Goal: Task Accomplishment & Management: Manage account settings

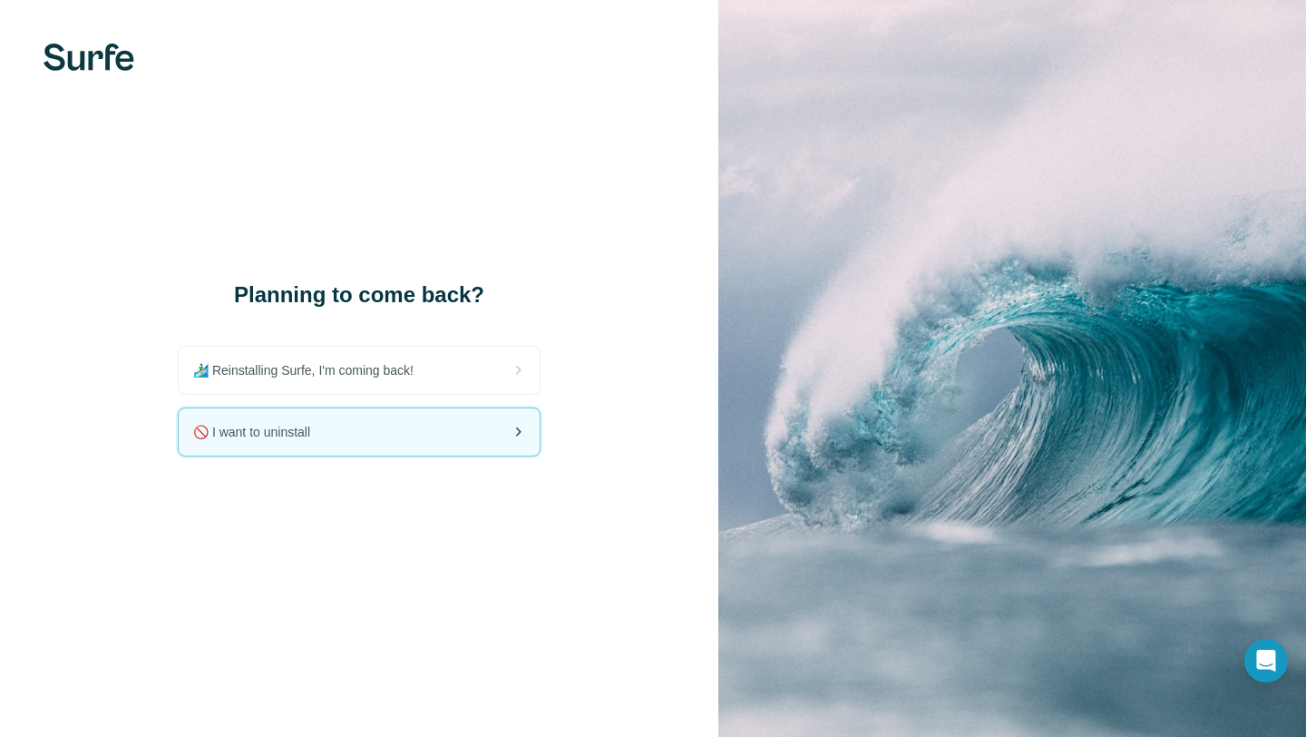
click at [425, 439] on div "🚫 I want to uninstall" at bounding box center [359, 431] width 361 height 47
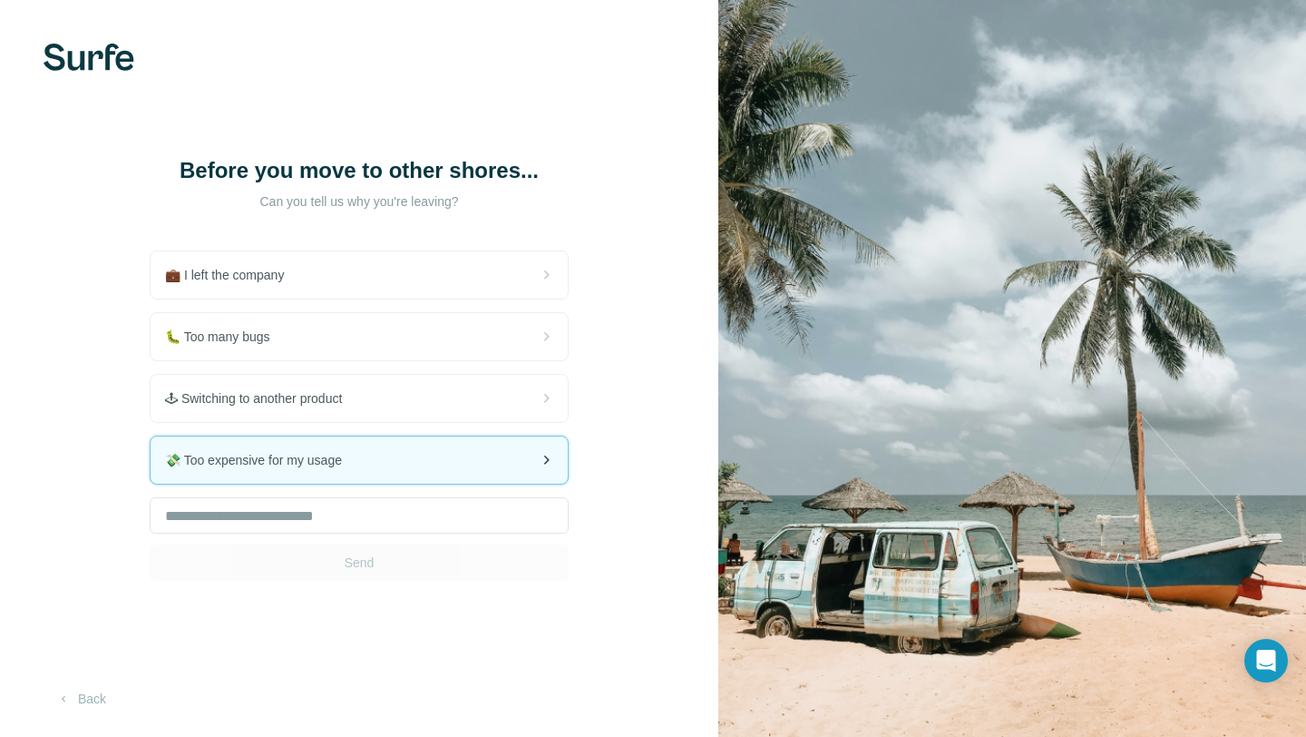
click at [422, 450] on div "💸 Too expensive for my usage" at bounding box center [359, 459] width 417 height 47
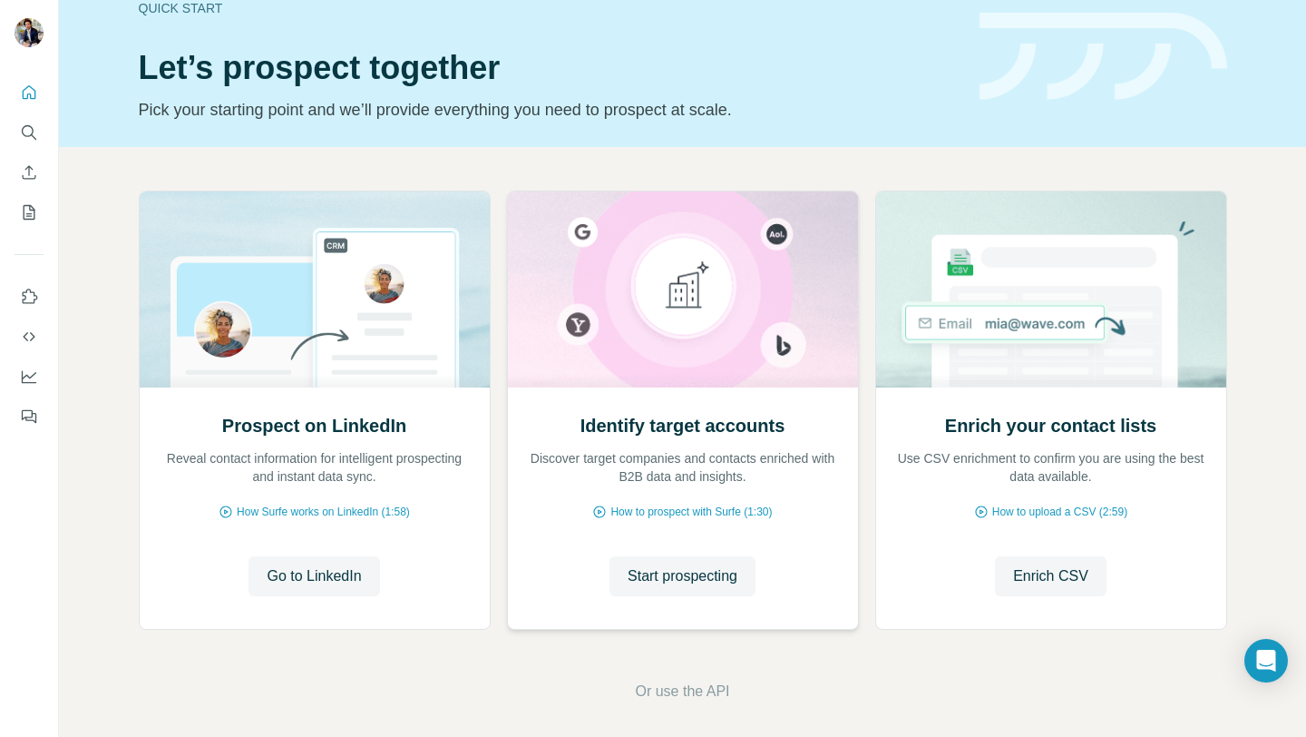
scroll to position [44, 0]
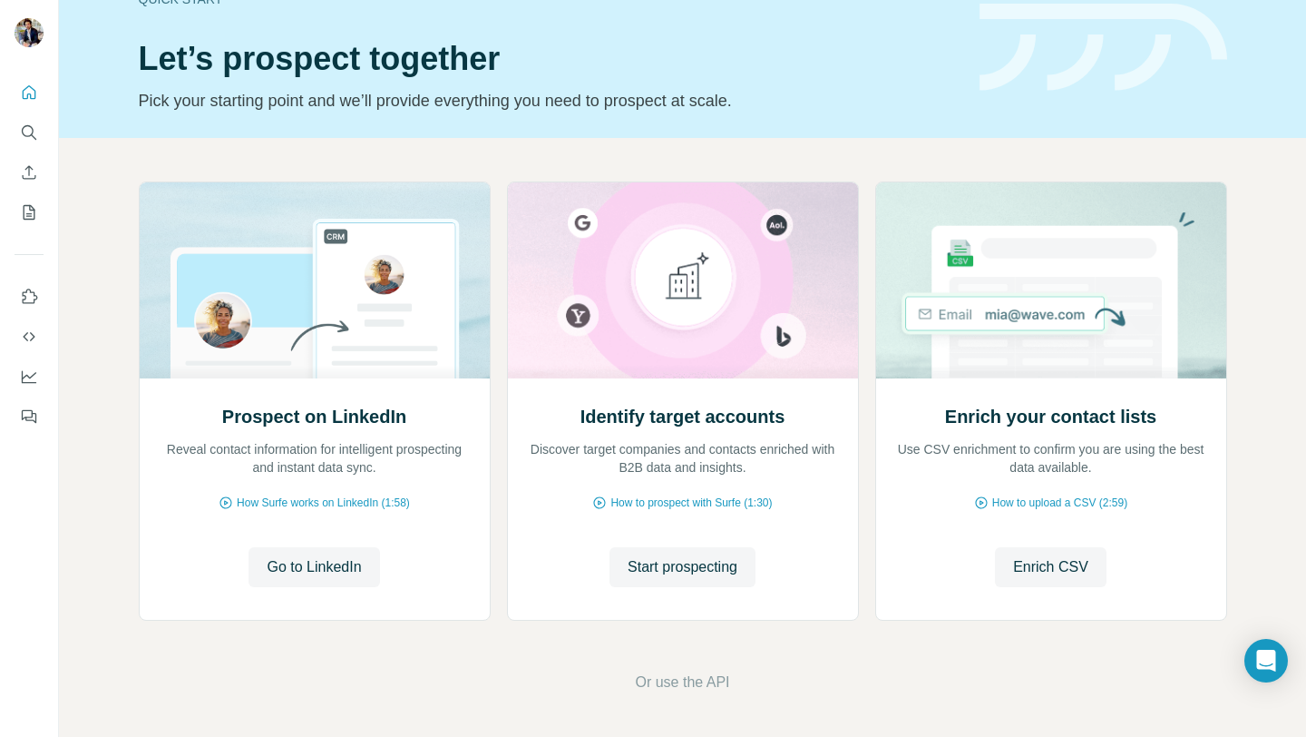
click at [44, 94] on div at bounding box center [29, 248] width 58 height 367
click at [24, 93] on icon "Quick start" at bounding box center [29, 92] width 18 height 18
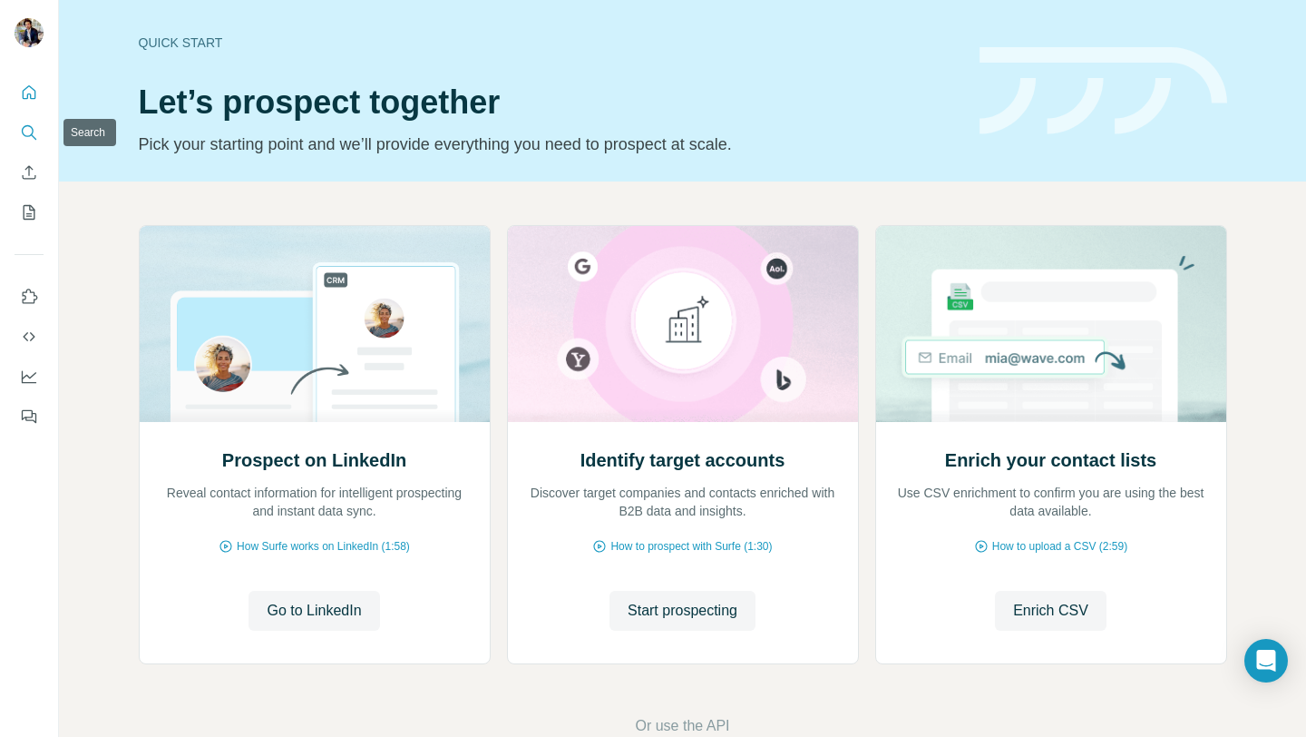
click at [28, 126] on icon "Search" at bounding box center [29, 132] width 18 height 18
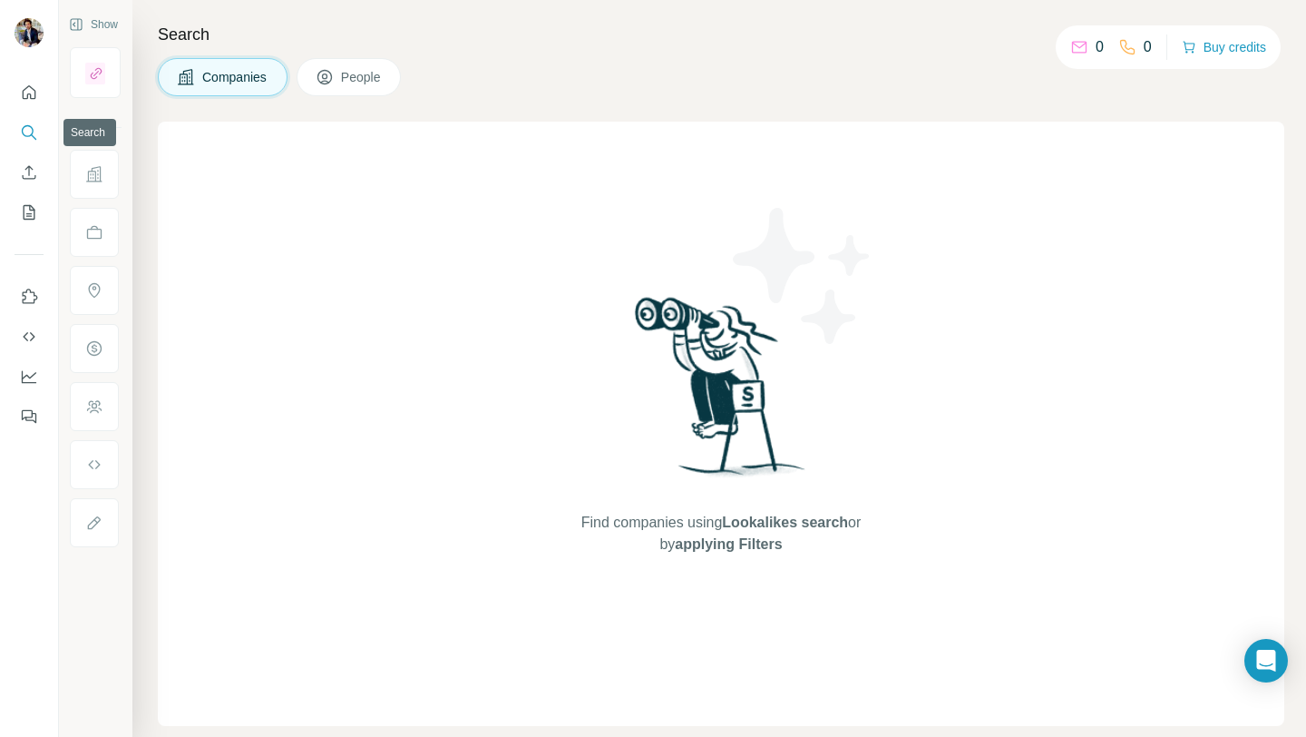
click at [28, 126] on icon "Search" at bounding box center [29, 132] width 18 height 18
click at [34, 380] on icon "Dashboard" at bounding box center [29, 376] width 18 height 18
